Goal: Task Accomplishment & Management: Manage account settings

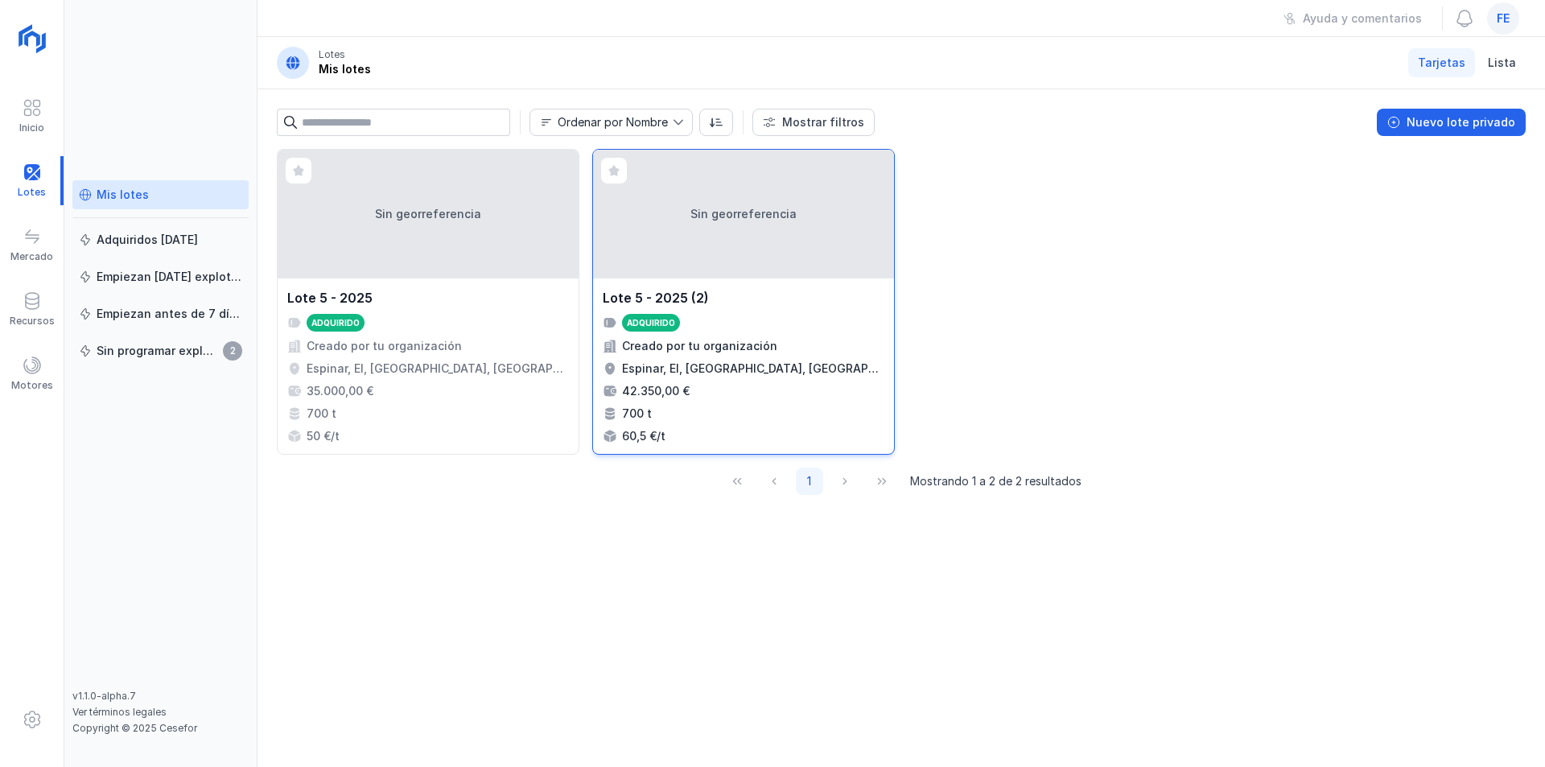
click at [767, 259] on div "Sin georreferencia" at bounding box center [743, 214] width 301 height 129
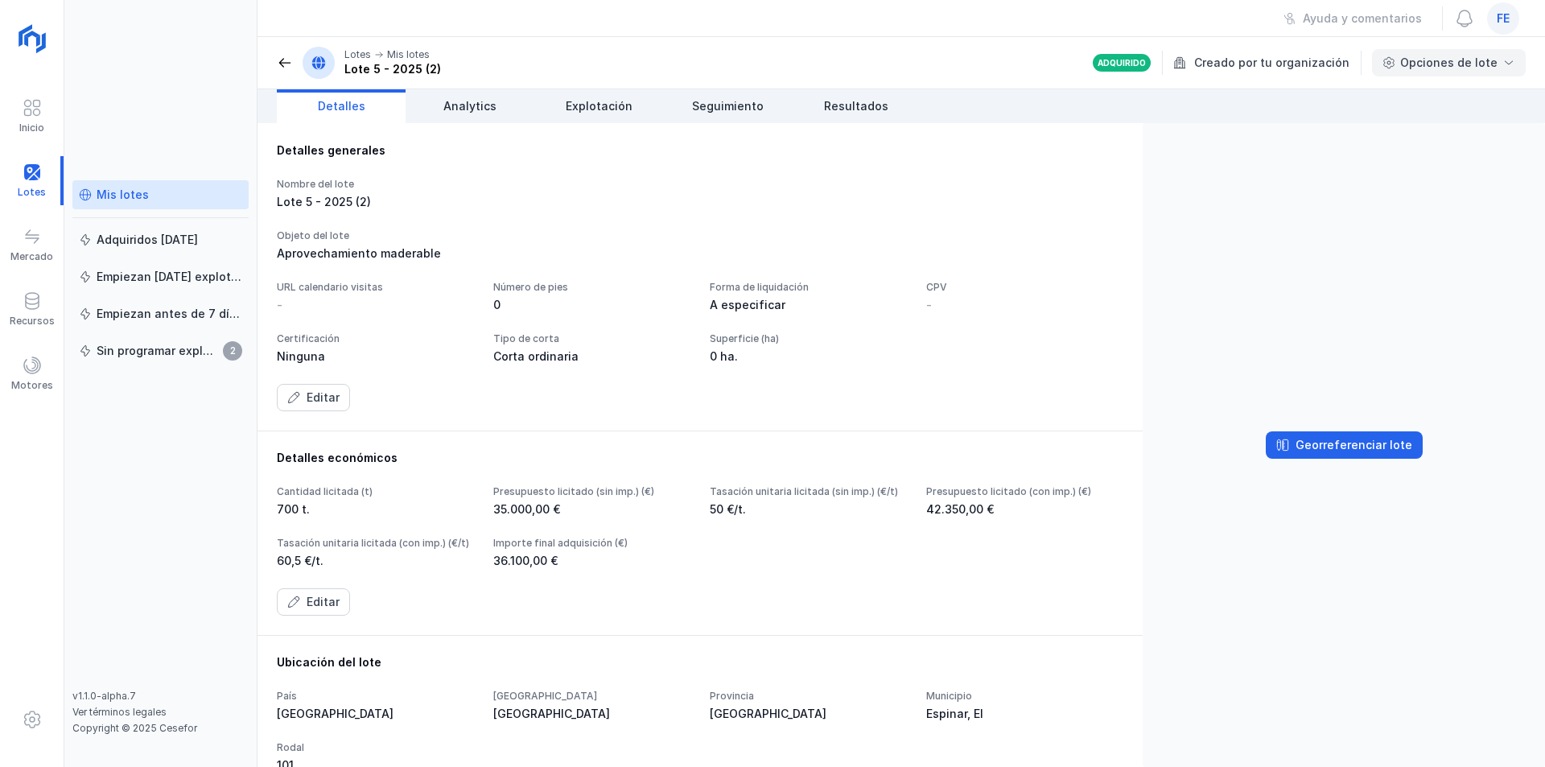
click at [1495, 61] on div "Opciones de lote" at bounding box center [1448, 63] width 97 height 16
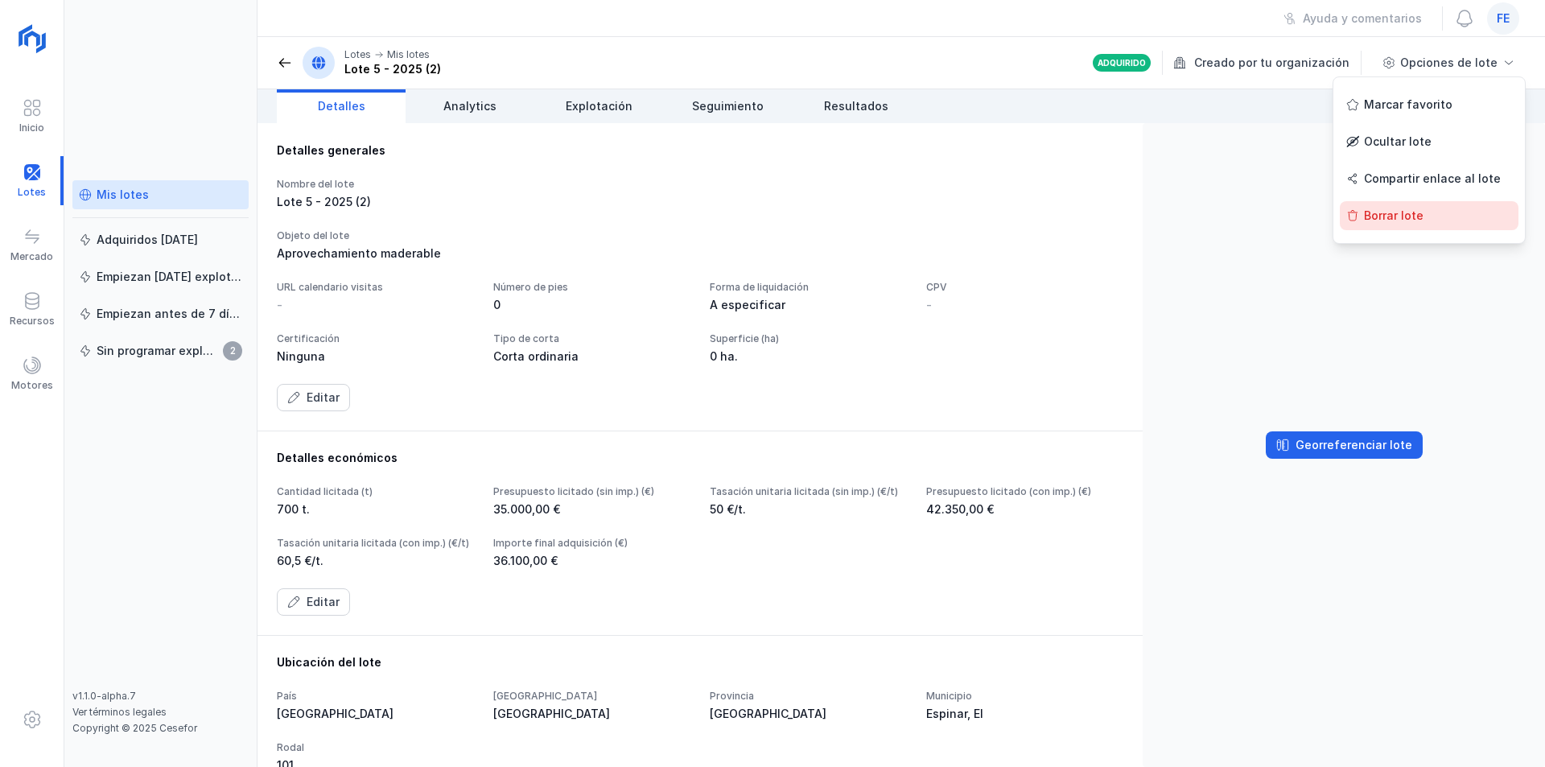
click at [1397, 219] on div "Borrar lote" at bounding box center [1428, 215] width 179 height 29
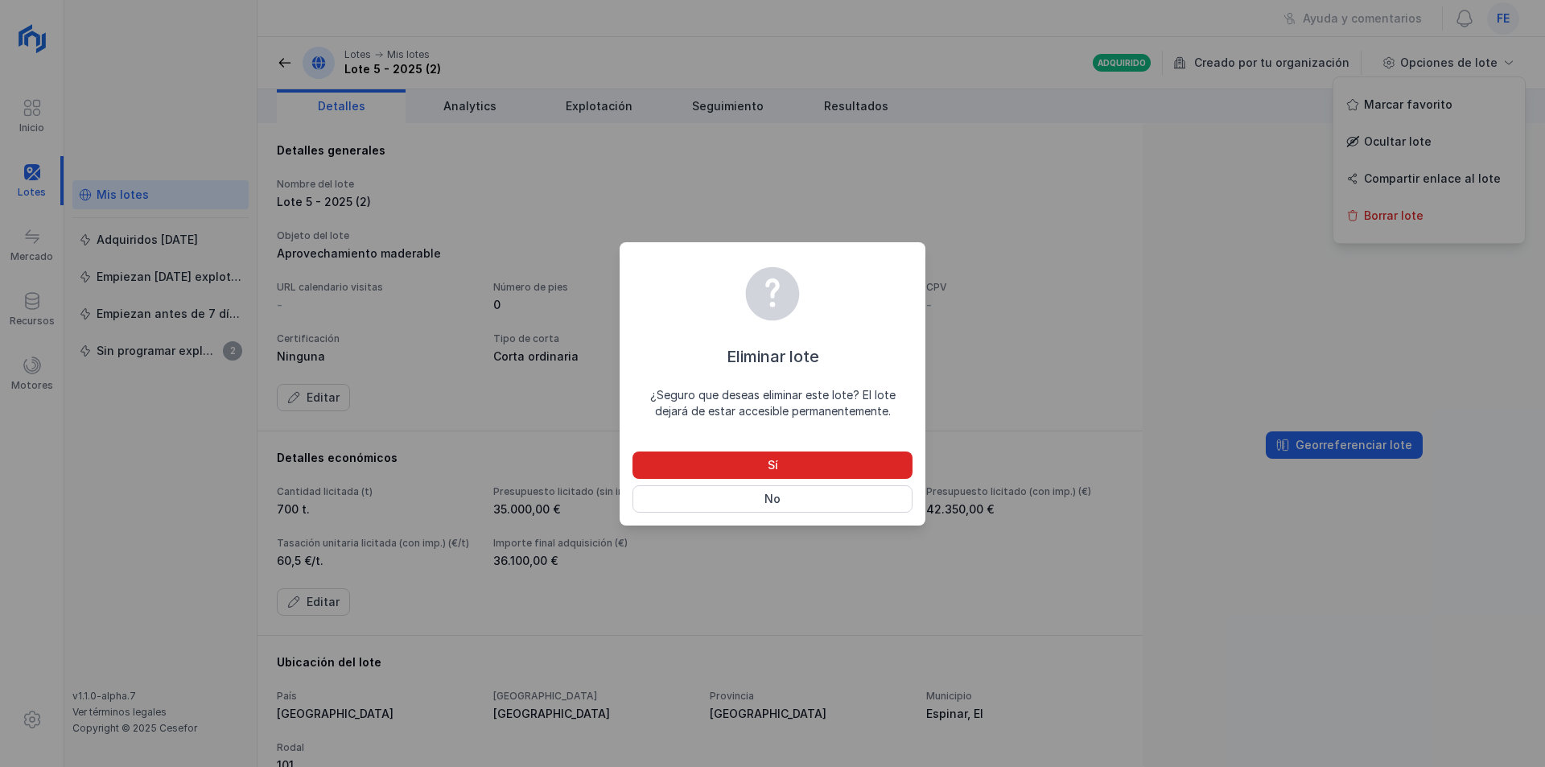
click at [837, 474] on button "Sí" at bounding box center [772, 464] width 280 height 27
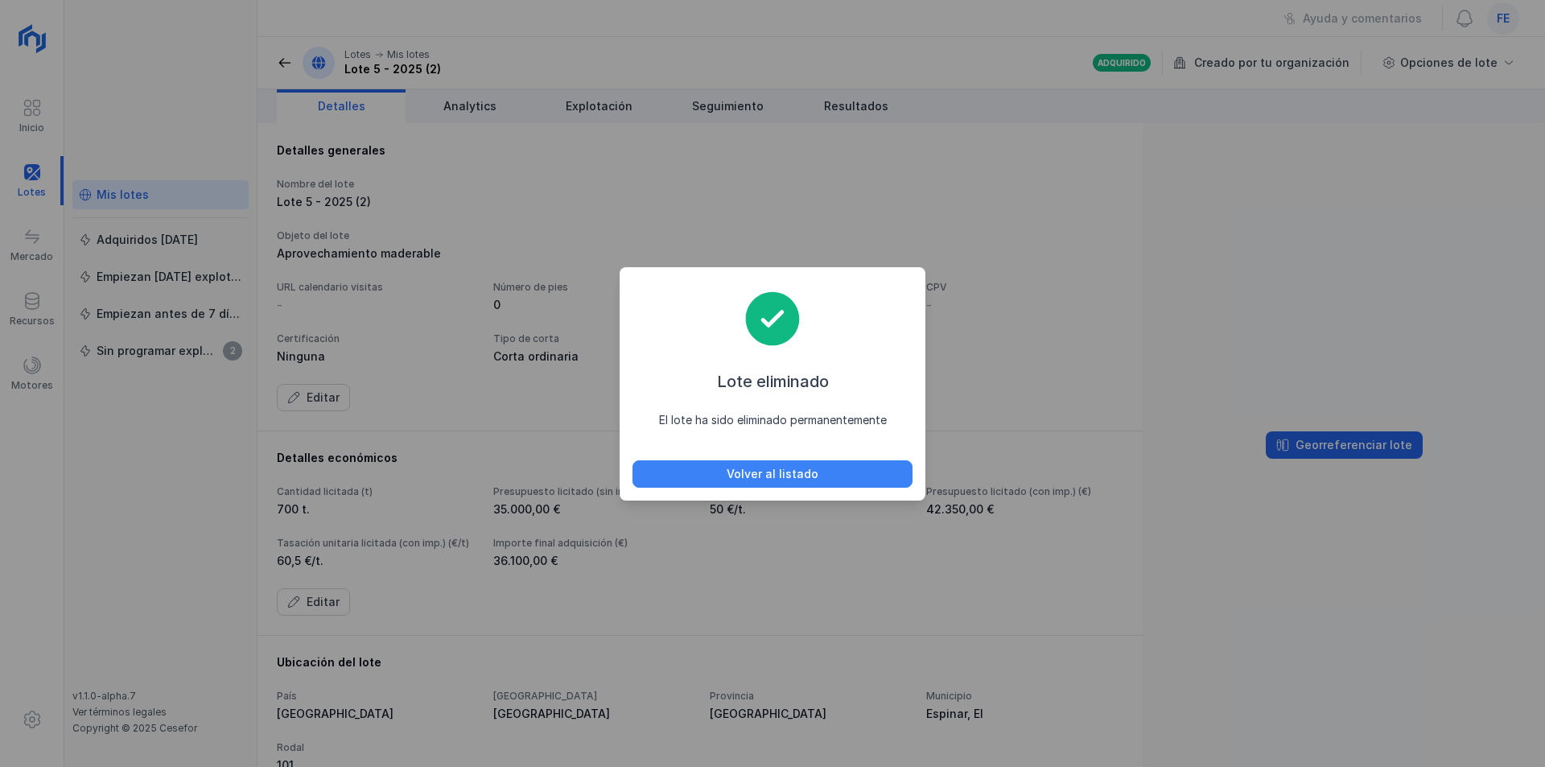
click at [829, 478] on button "Volver al listado" at bounding box center [772, 473] width 280 height 27
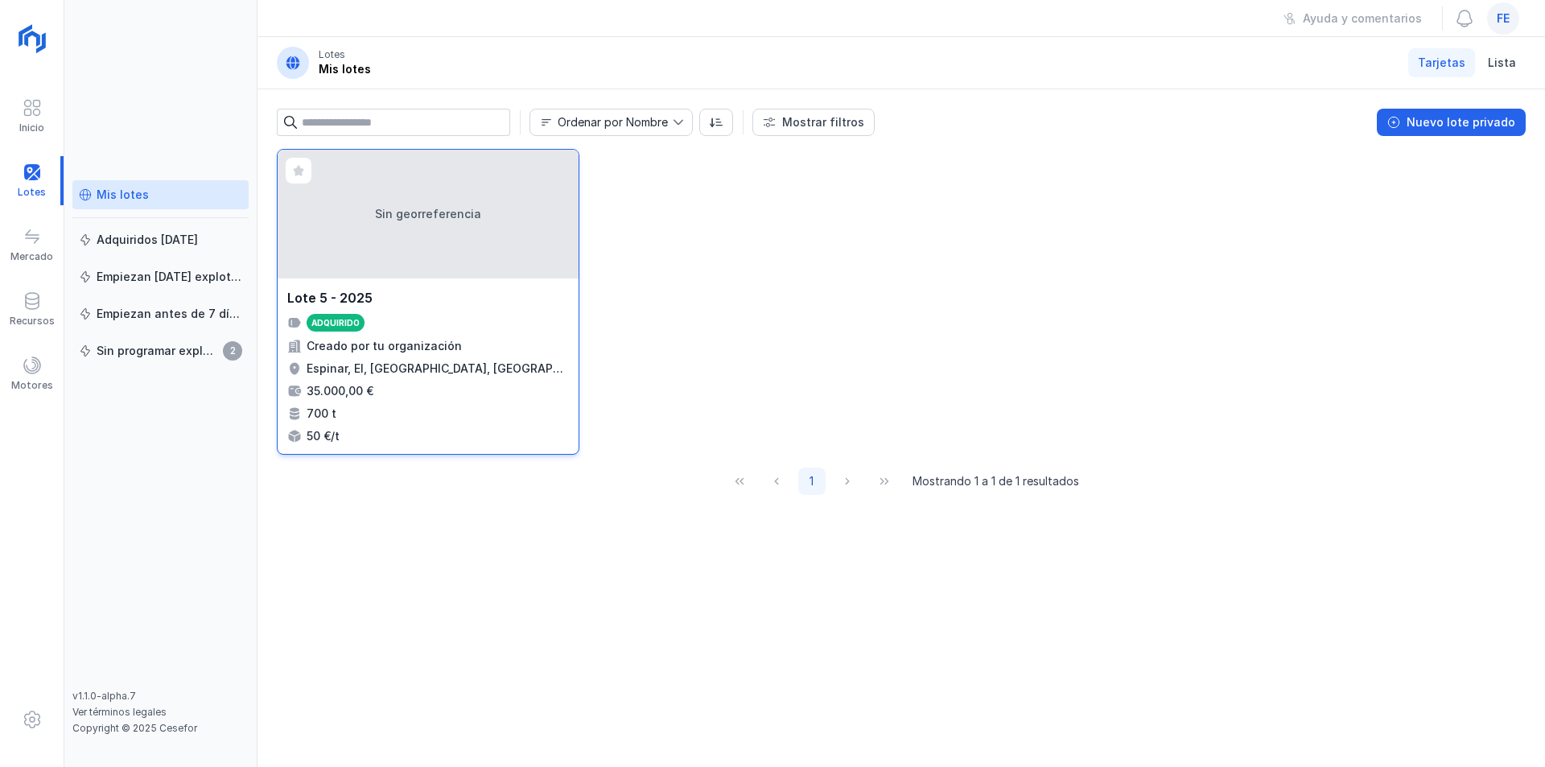
click at [423, 262] on div "Sin georreferencia" at bounding box center [428, 214] width 301 height 129
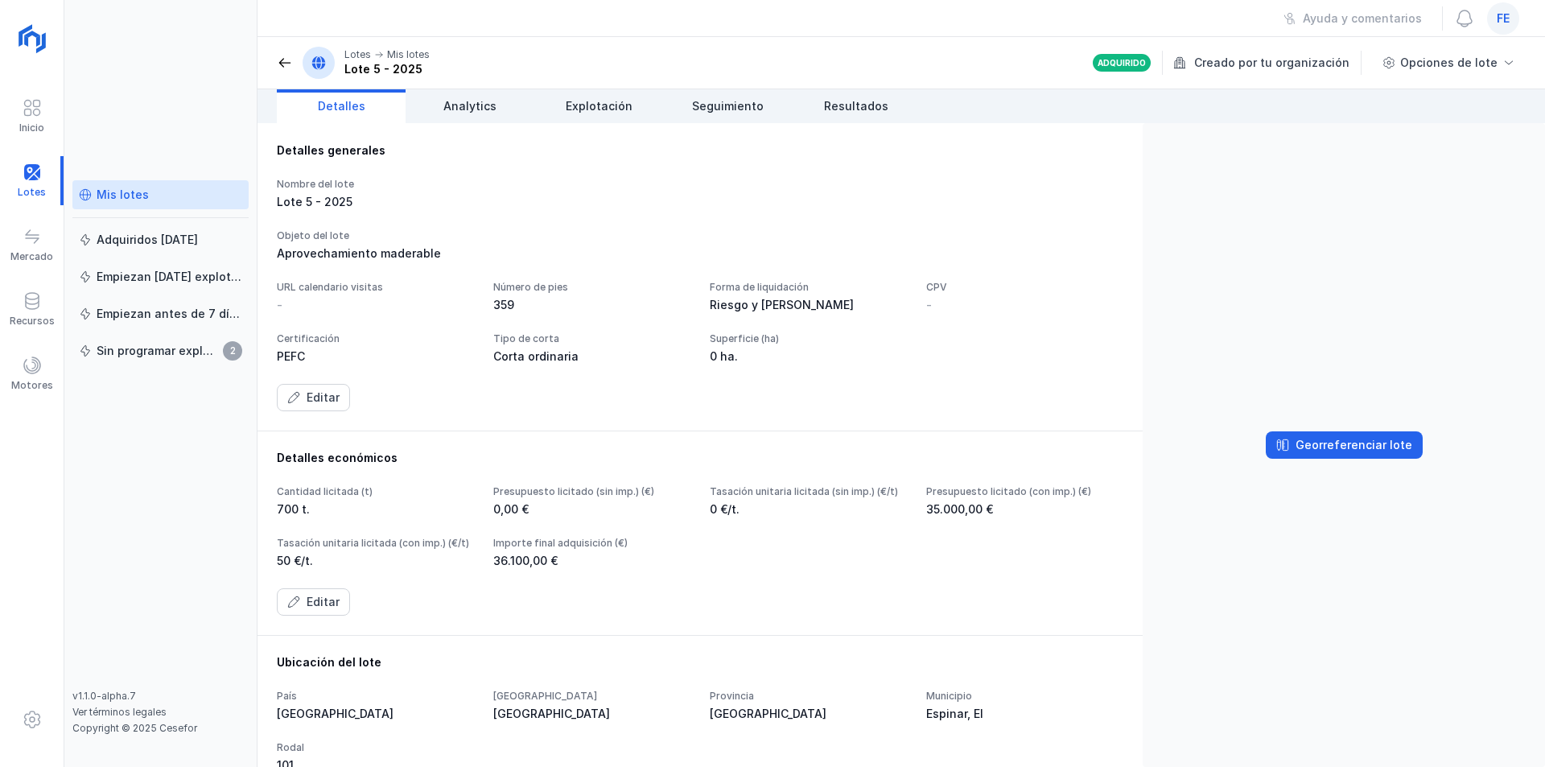
click at [290, 66] on span at bounding box center [285, 63] width 16 height 16
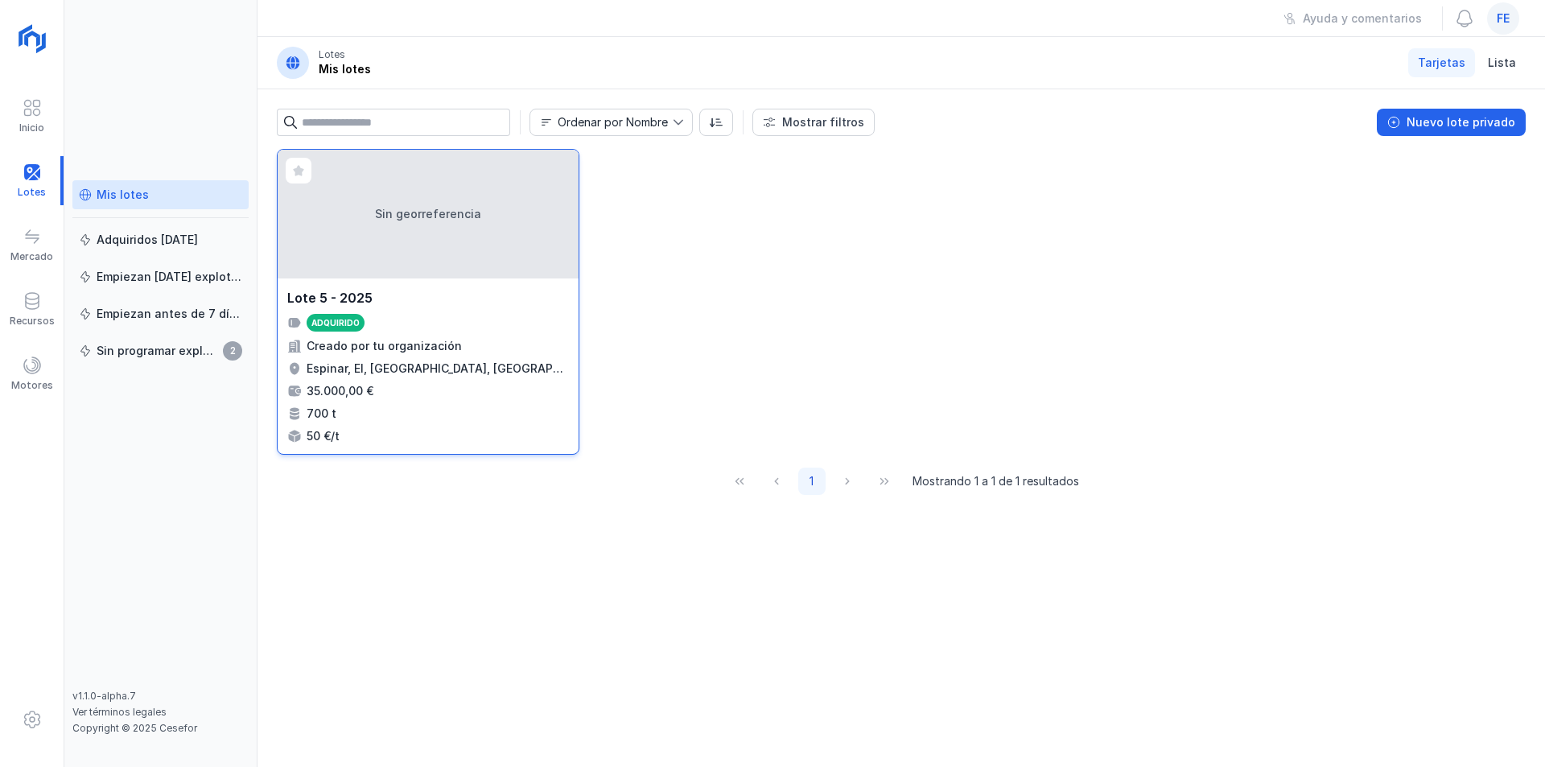
click at [443, 232] on div "Sin georreferencia" at bounding box center [428, 214] width 301 height 129
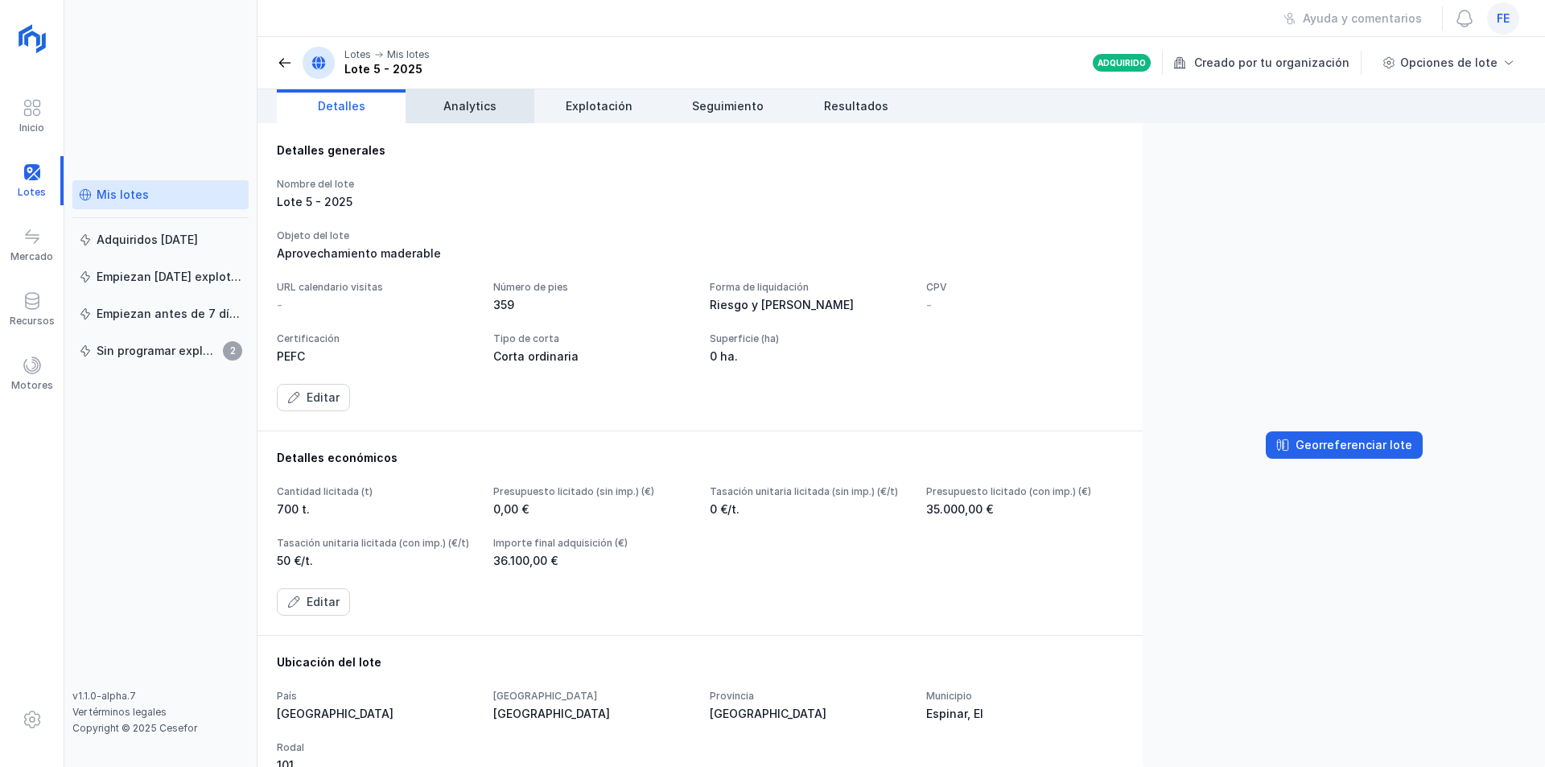
click at [493, 108] on span "Analytics" at bounding box center [469, 106] width 53 height 16
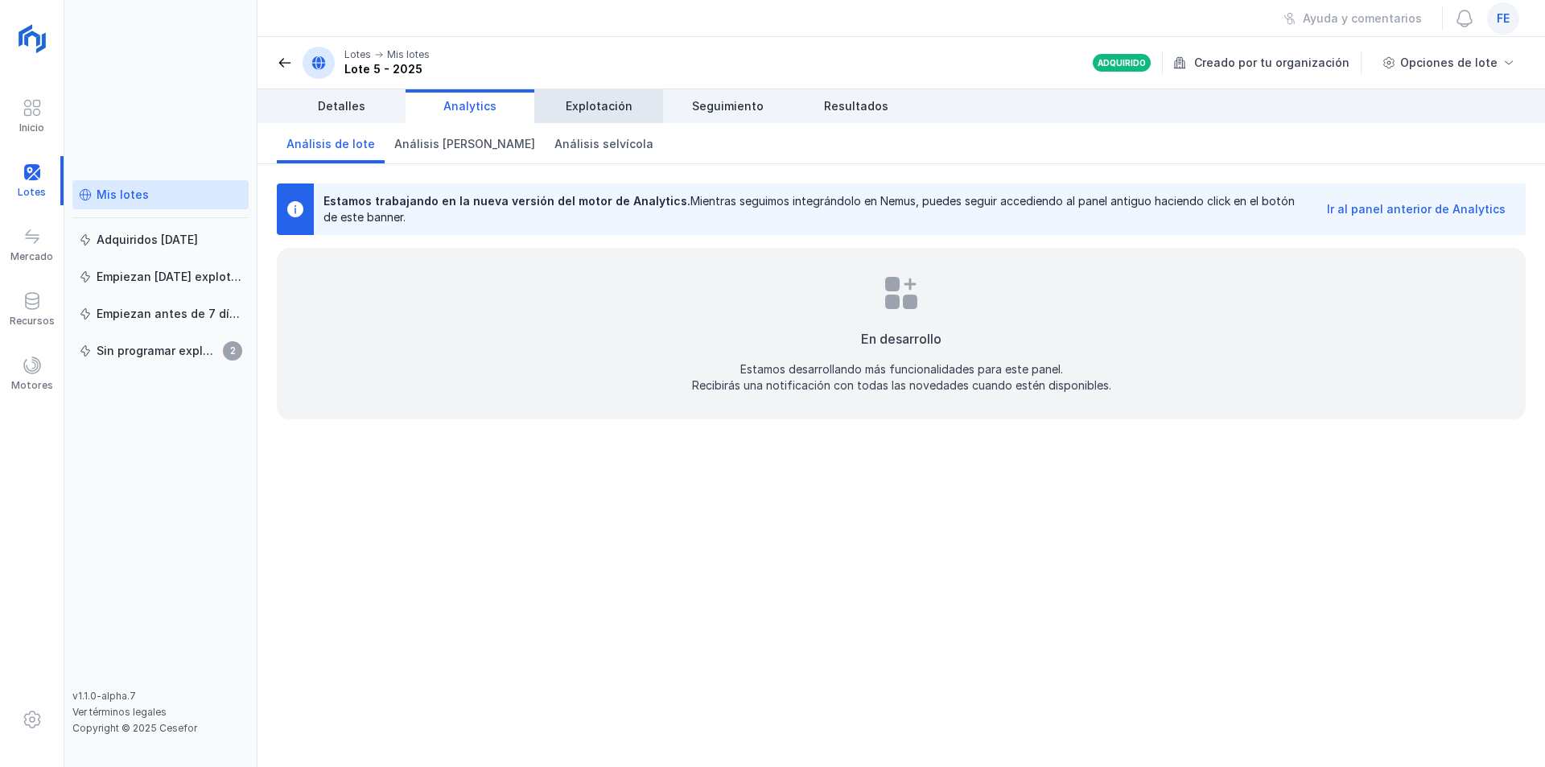
click at [571, 111] on span "Explotación" at bounding box center [599, 106] width 67 height 16
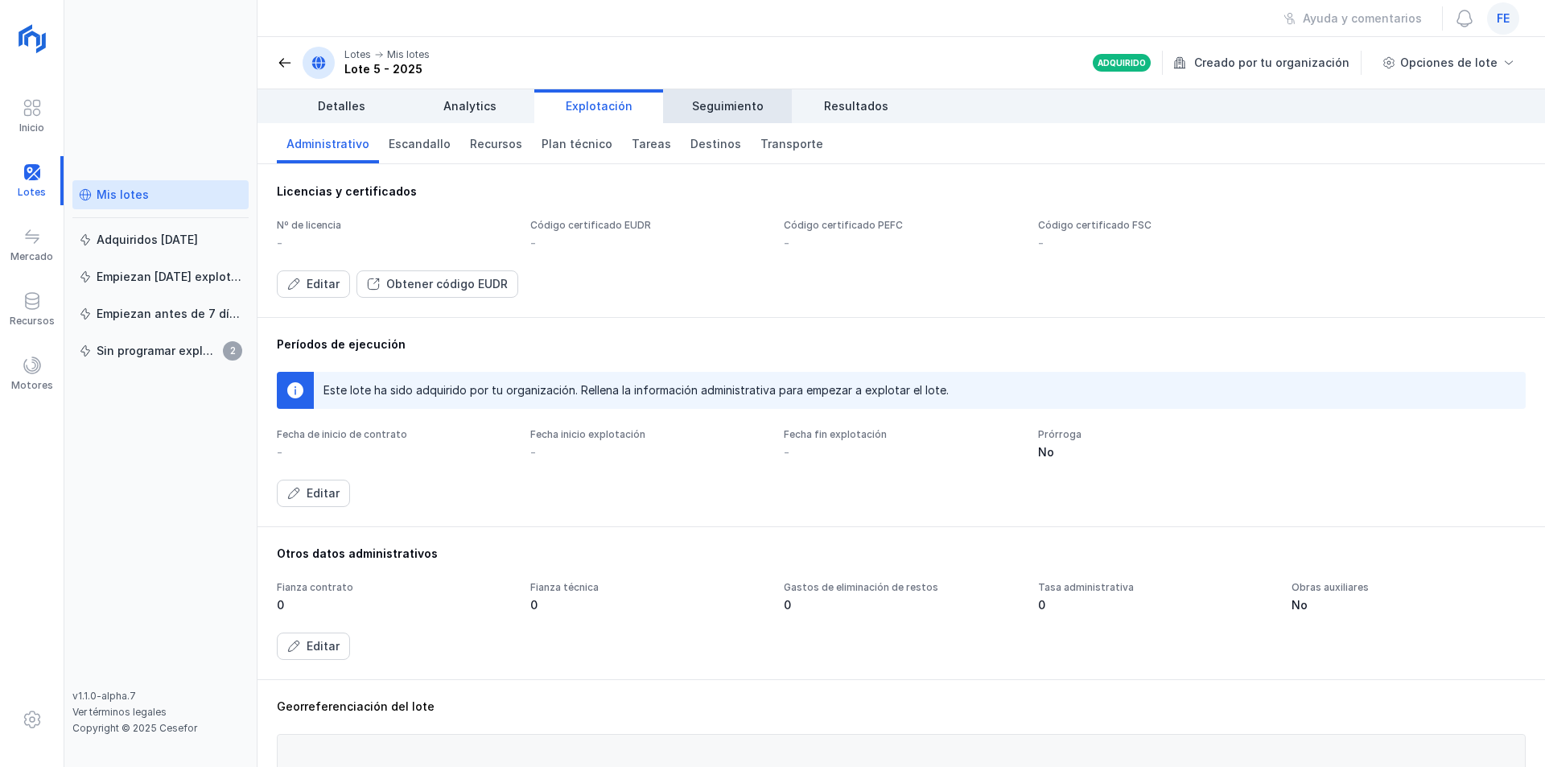
click at [701, 111] on span "Seguimiento" at bounding box center [728, 106] width 72 height 16
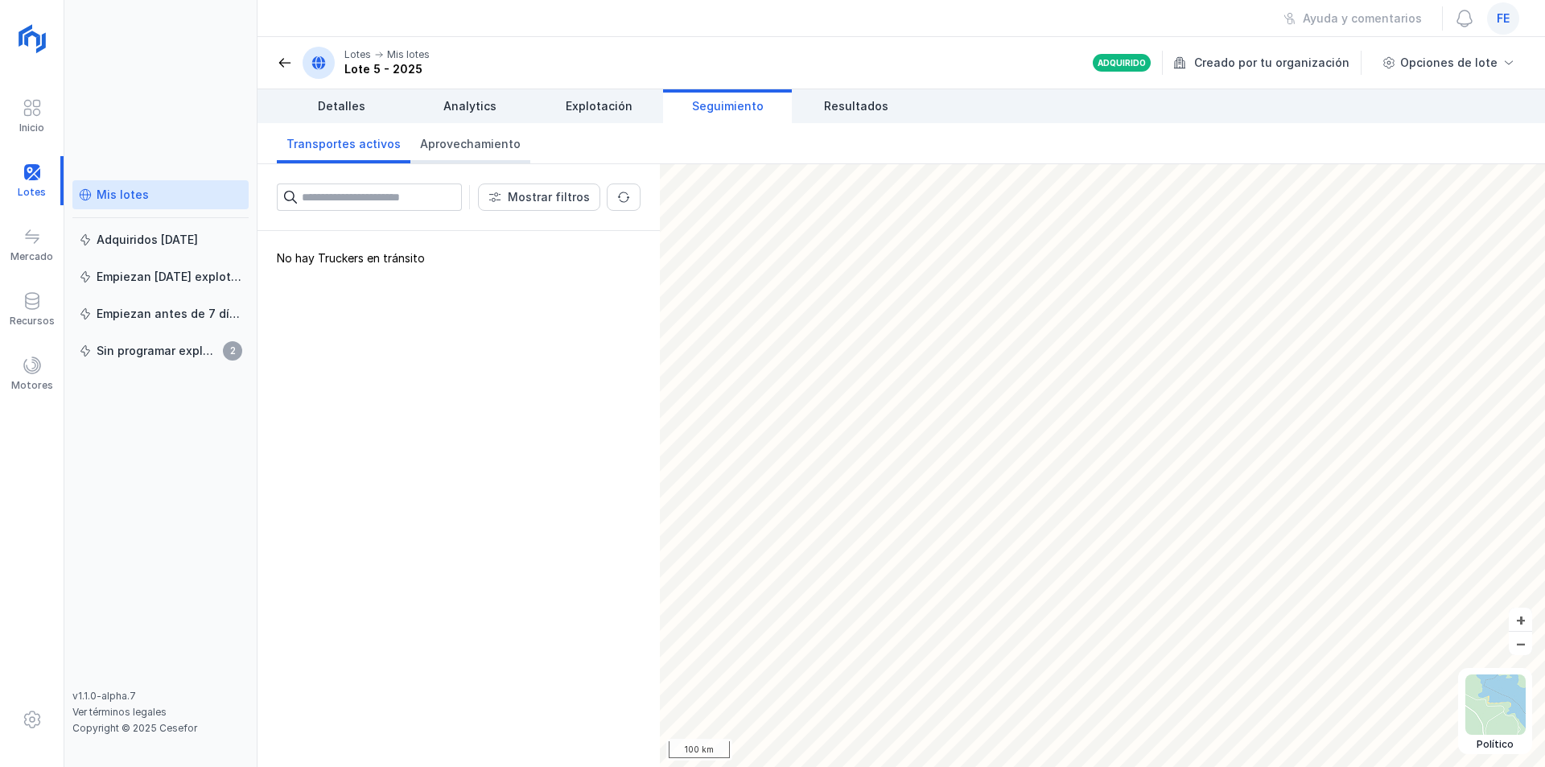
click at [452, 145] on span "Aprovechamiento" at bounding box center [470, 144] width 101 height 16
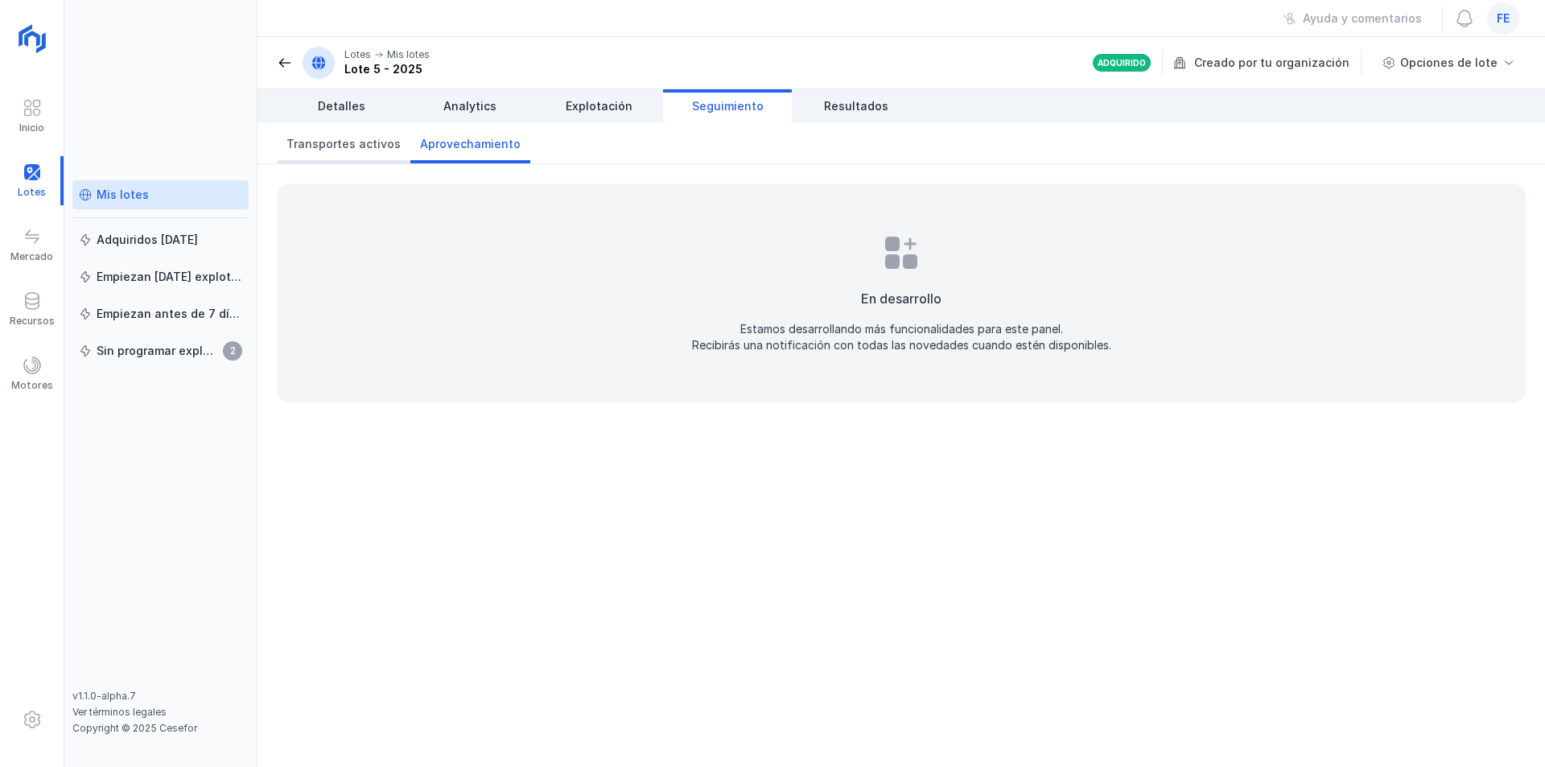
click at [348, 147] on span "Transportes activos" at bounding box center [343, 144] width 114 height 16
click at [852, 108] on span "Resultados" at bounding box center [856, 106] width 64 height 16
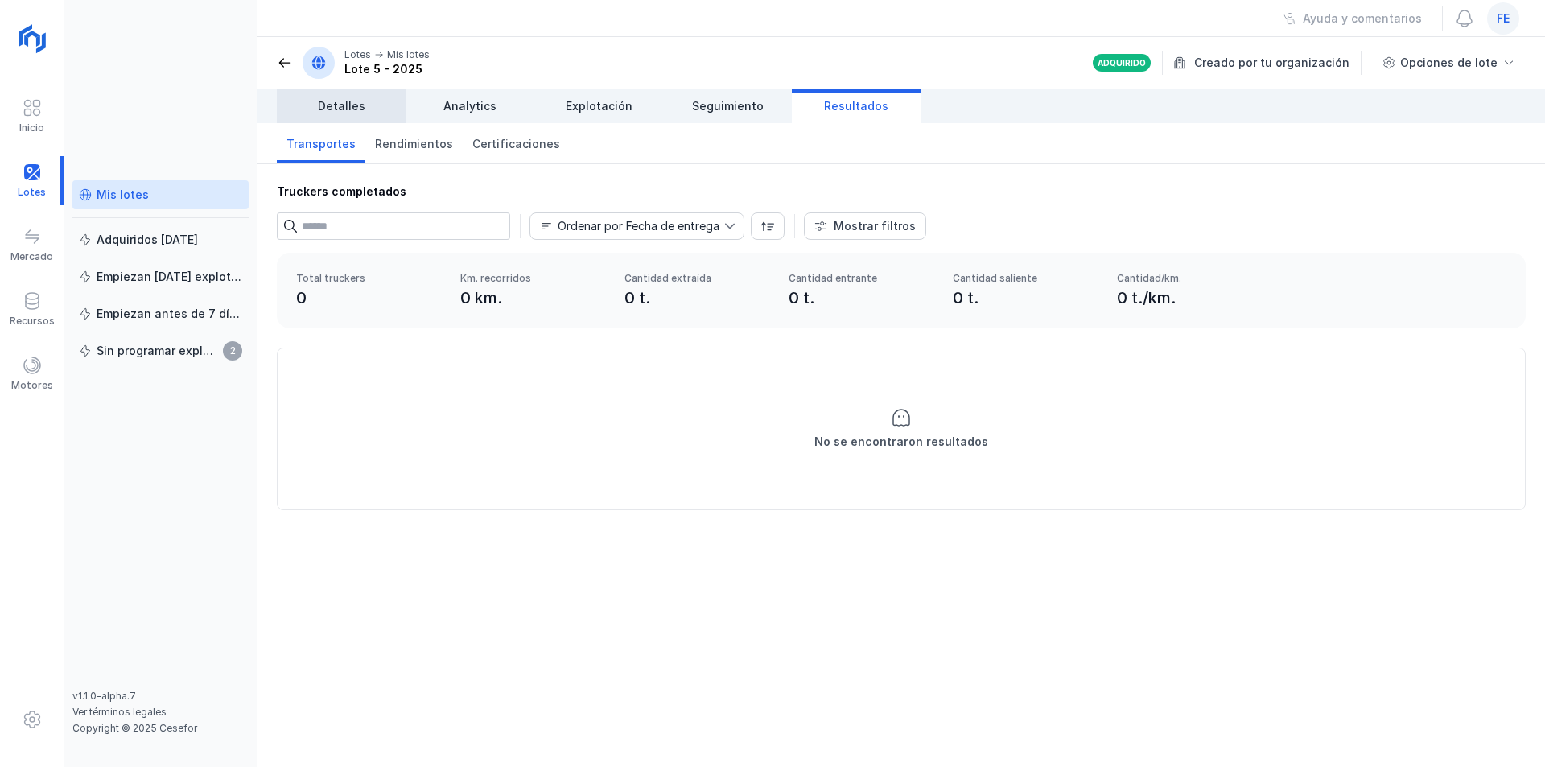
click at [344, 111] on span "Detalles" at bounding box center [341, 106] width 47 height 16
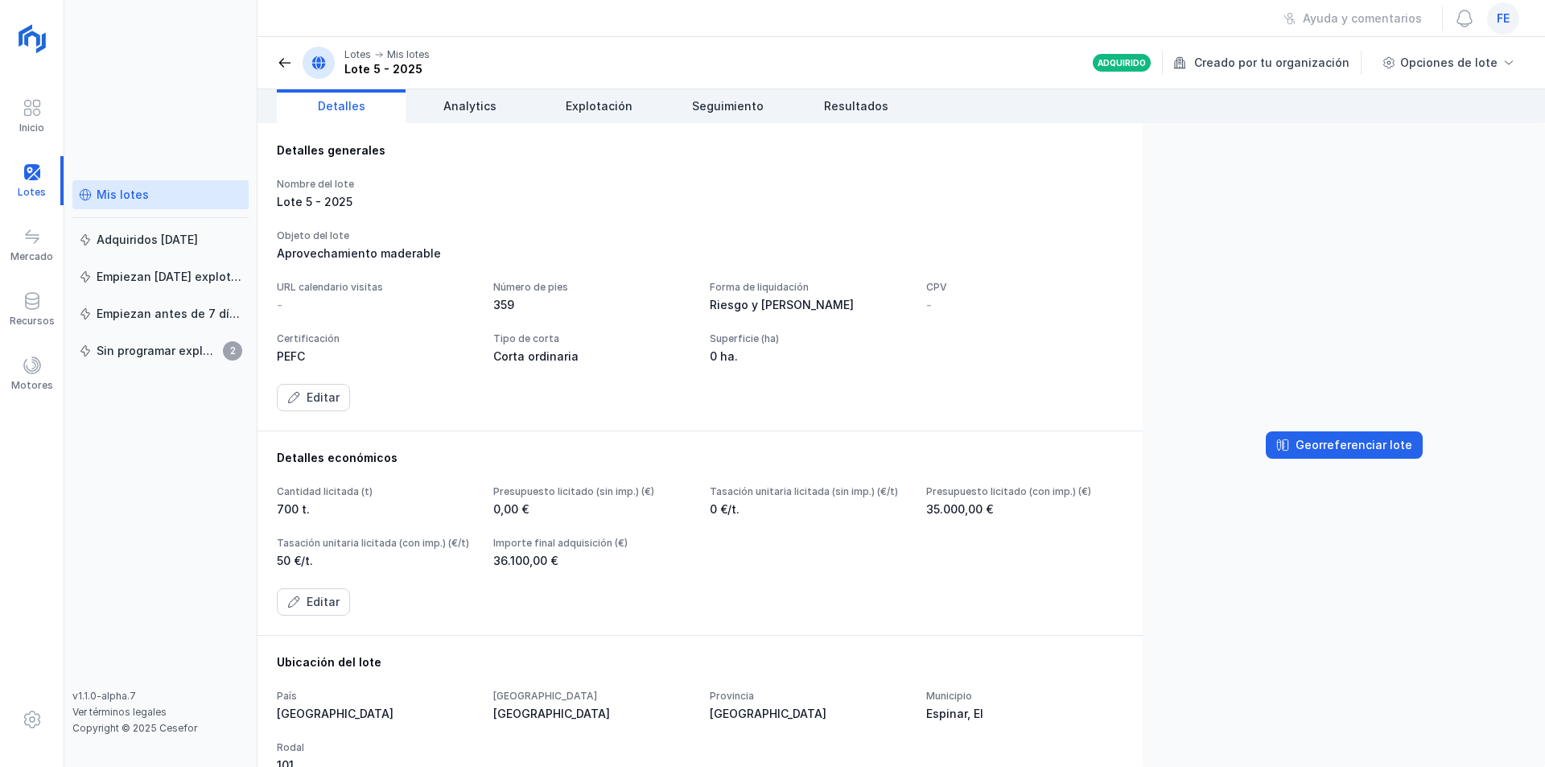
click at [283, 66] on span at bounding box center [285, 63] width 16 height 16
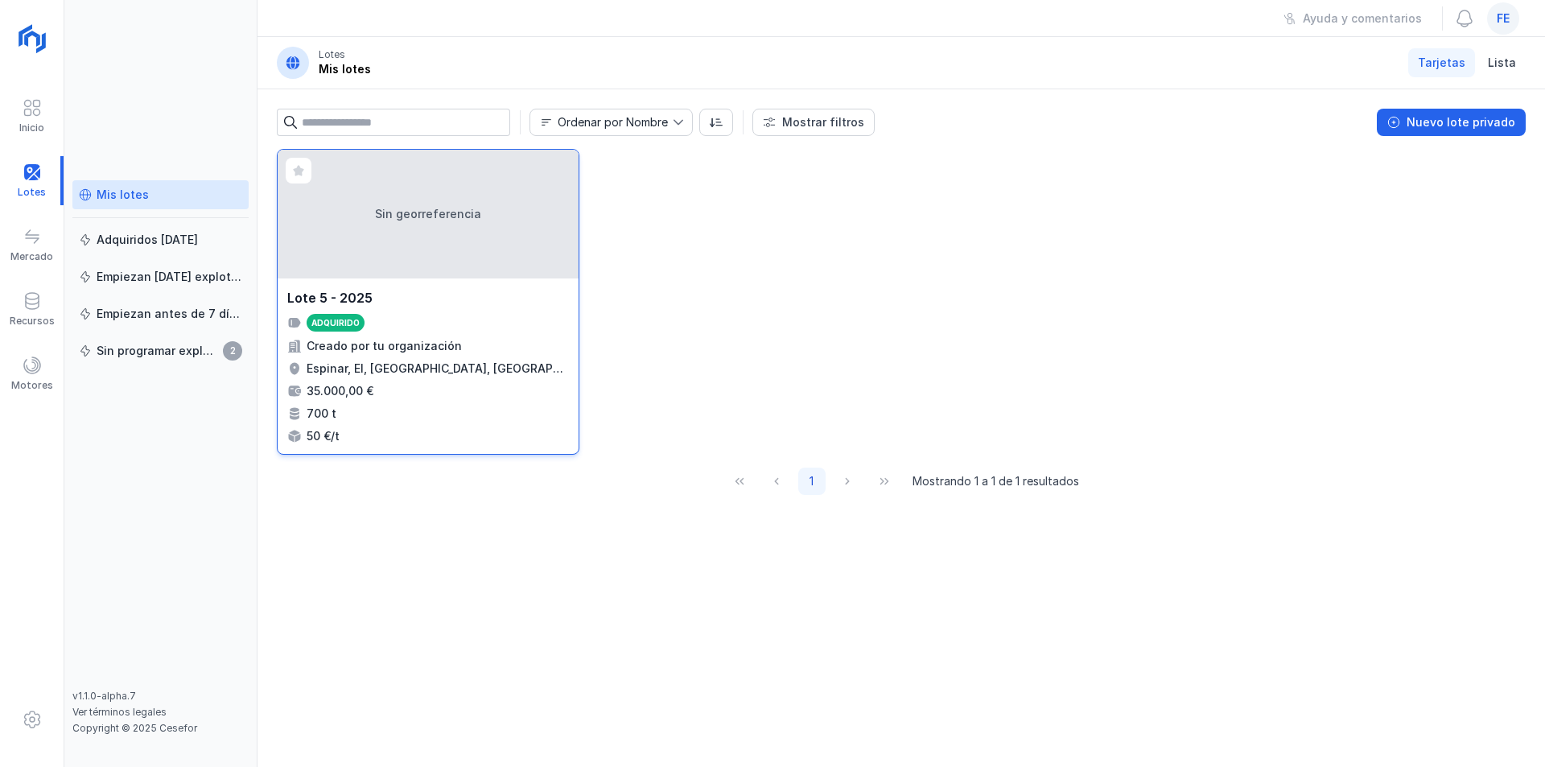
click at [482, 220] on div "Sin georreferencia" at bounding box center [428, 214] width 301 height 129
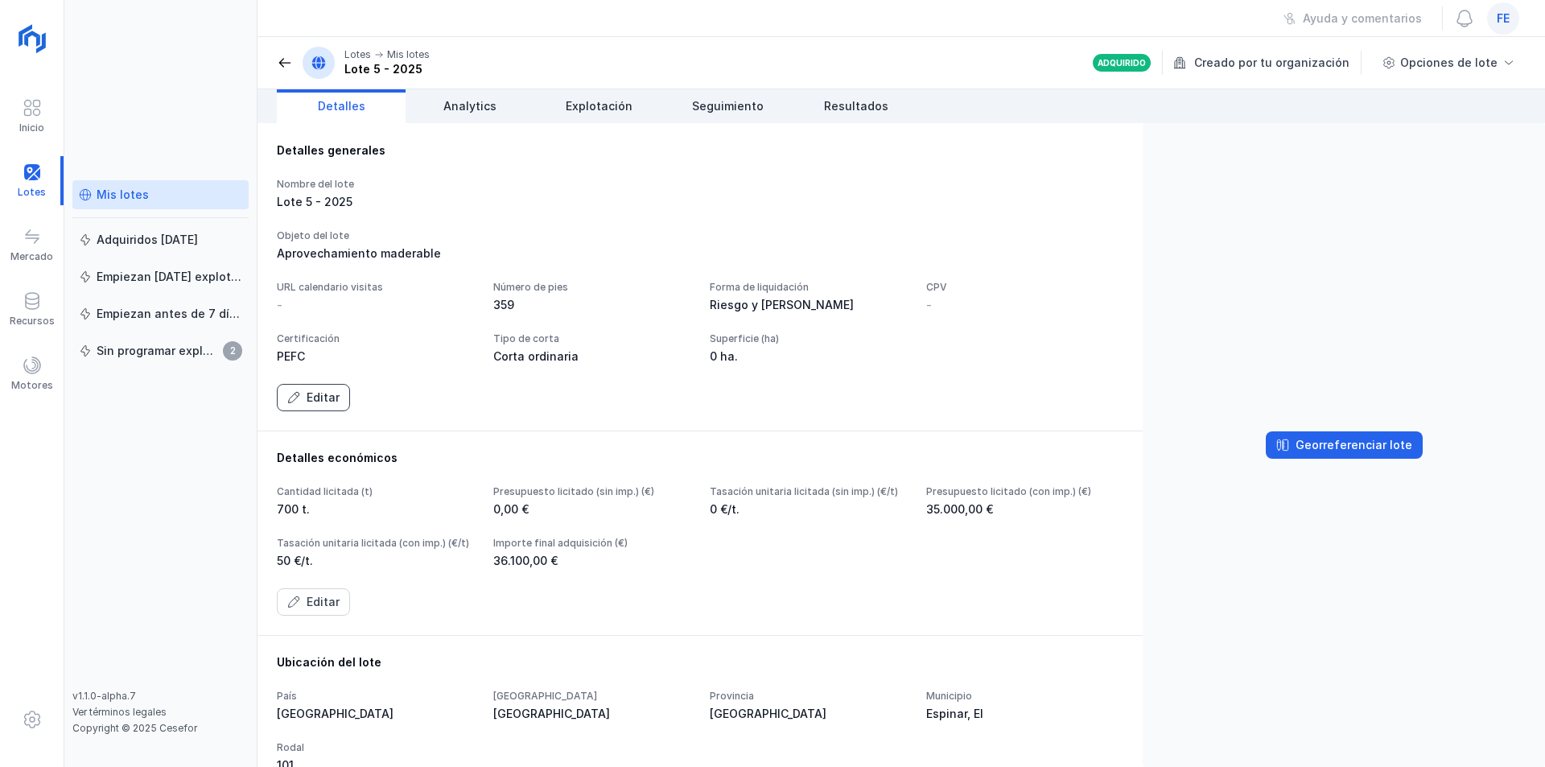
click at [324, 405] on div "Editar" at bounding box center [322, 397] width 33 height 16
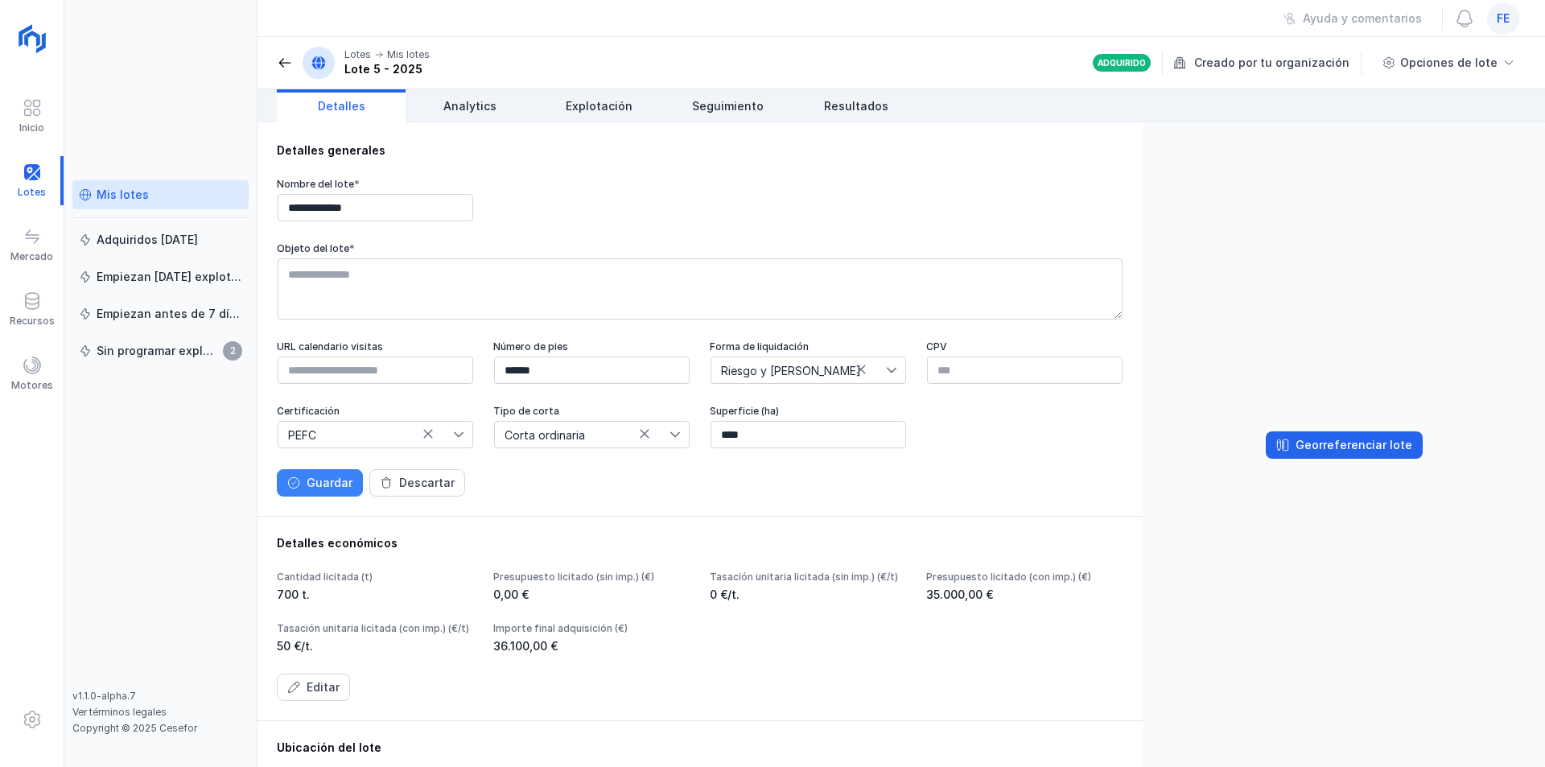
click at [319, 491] on div "Guardar" at bounding box center [329, 483] width 46 height 16
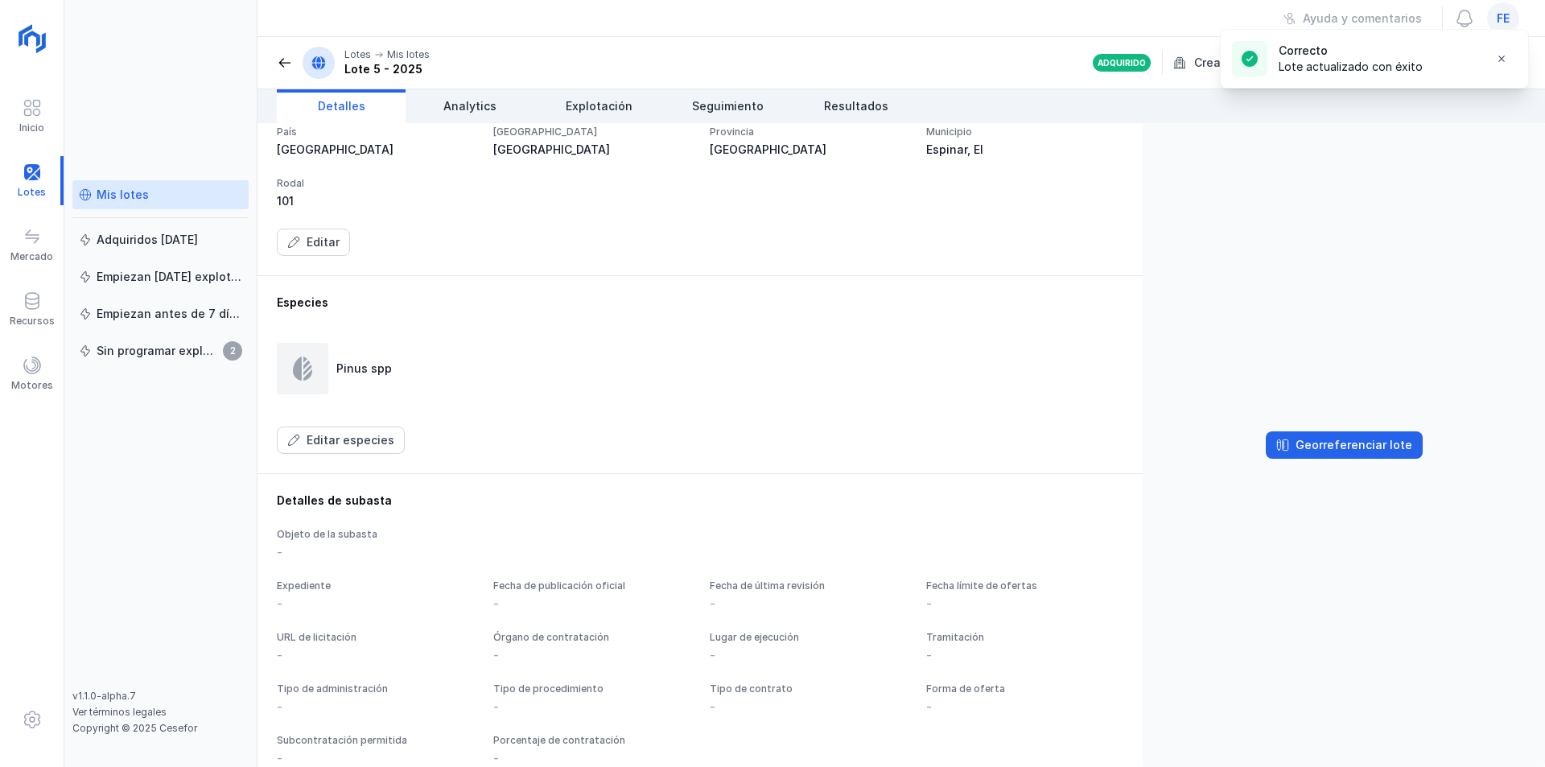
scroll to position [571, 0]
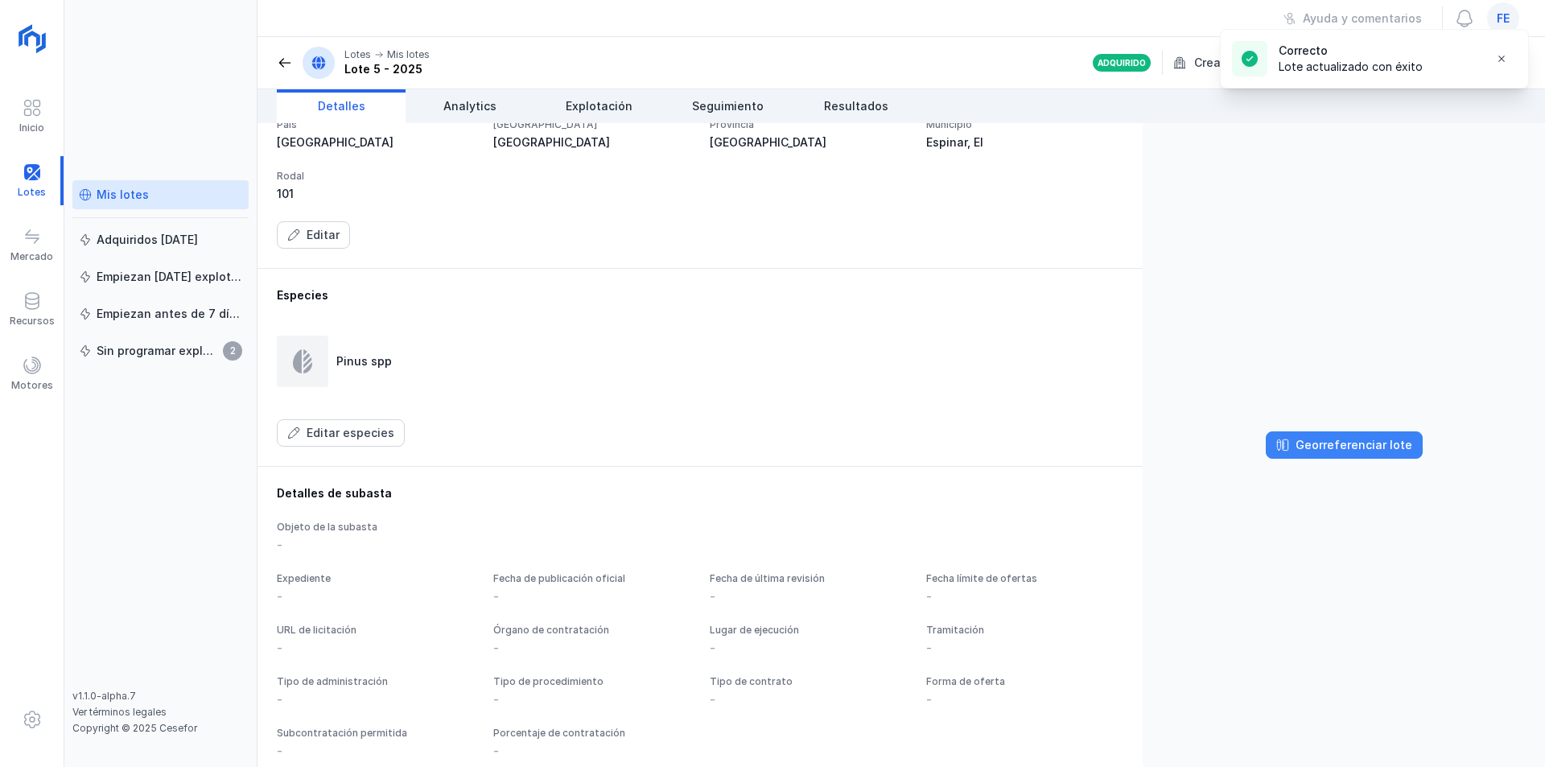
click at [1342, 449] on div "Georreferenciar lote" at bounding box center [1353, 445] width 117 height 16
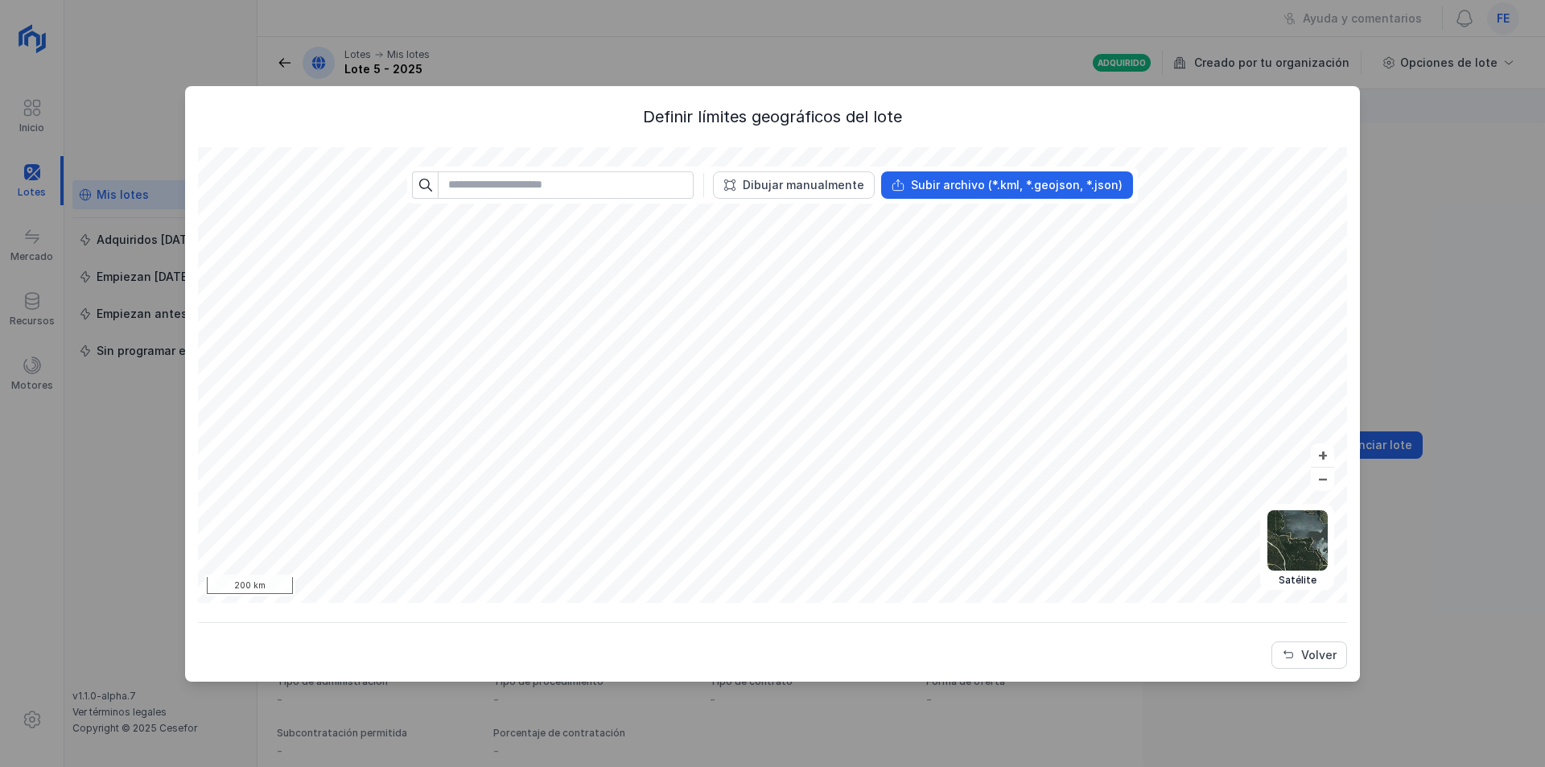
click at [1438, 311] on div "Definir límites geográficos del lote Político Topográfico Satélite Abrir lote 2…" at bounding box center [772, 383] width 1545 height 767
